Goal: Find specific page/section: Find specific page/section

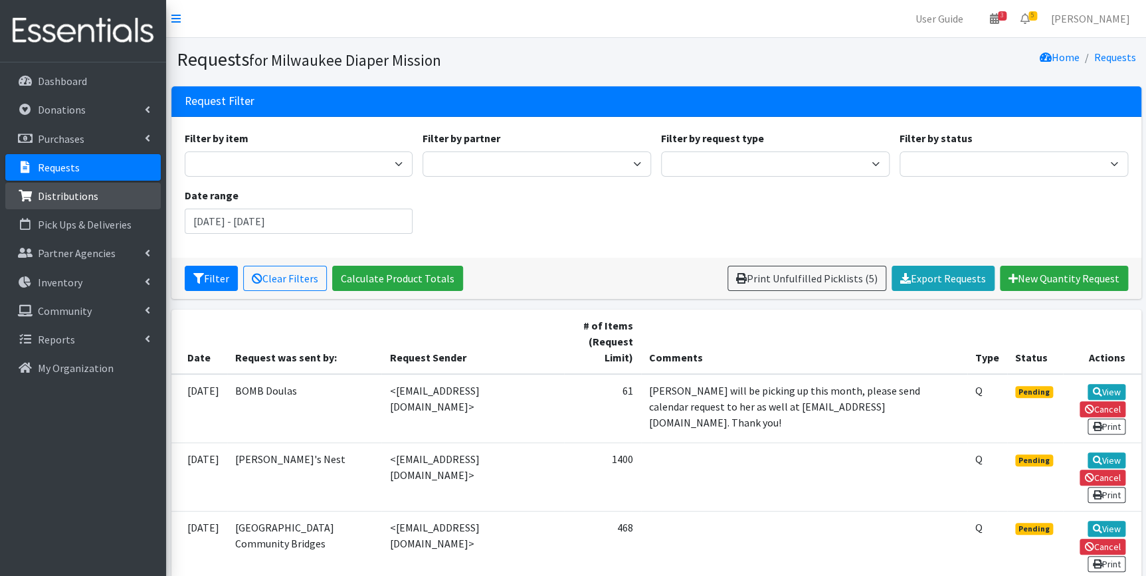
drag, startPoint x: 60, startPoint y: 199, endPoint x: 71, endPoint y: 201, distance: 11.4
click at [60, 199] on p "Distributions" at bounding box center [68, 195] width 60 height 13
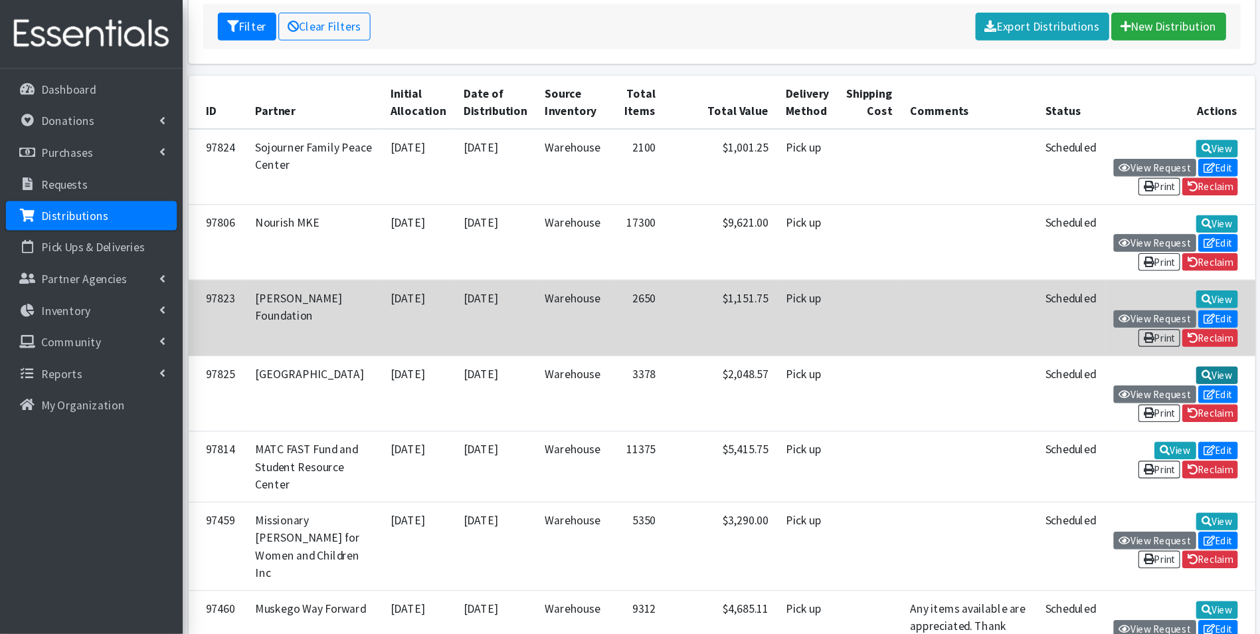
scroll to position [242, 0]
